Goal: Find contact information: Find contact information

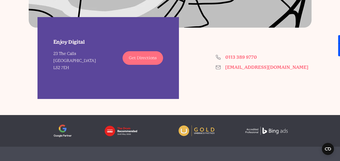
scroll to position [453, 0]
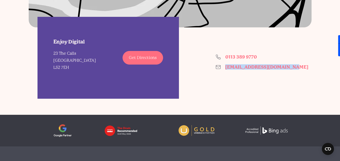
drag, startPoint x: 285, startPoint y: 70, endPoint x: 225, endPoint y: 72, distance: 59.2
click at [225, 72] on div "Enjoy Digital [STREET_ADDRESS] Get Directions 0113 389 9770 [EMAIL_ADDRESS][DOM…" at bounding box center [170, 63] width 283 height 72
copy link "[EMAIL_ADDRESS][DOMAIN_NAME]"
drag, startPoint x: 222, startPoint y: 134, endPoint x: 174, endPoint y: 131, distance: 48.2
click at [174, 131] on div "logo logo" at bounding box center [170, 131] width 260 height 13
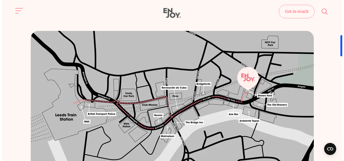
scroll to position [0, 0]
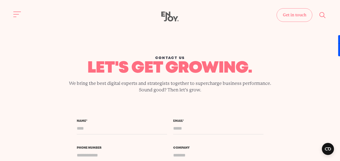
drag, startPoint x: 199, startPoint y: 79, endPoint x: 190, endPoint y: 17, distance: 62.7
click at [15, 14] on span "Site navigation" at bounding box center [17, 14] width 8 height 1
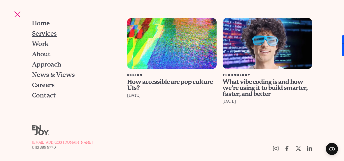
click at [49, 33] on span "Services" at bounding box center [44, 33] width 25 height 6
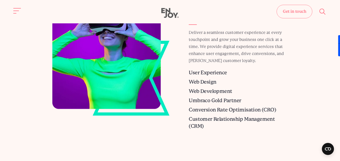
scroll to position [277, 0]
